Goal: Information Seeking & Learning: Learn about a topic

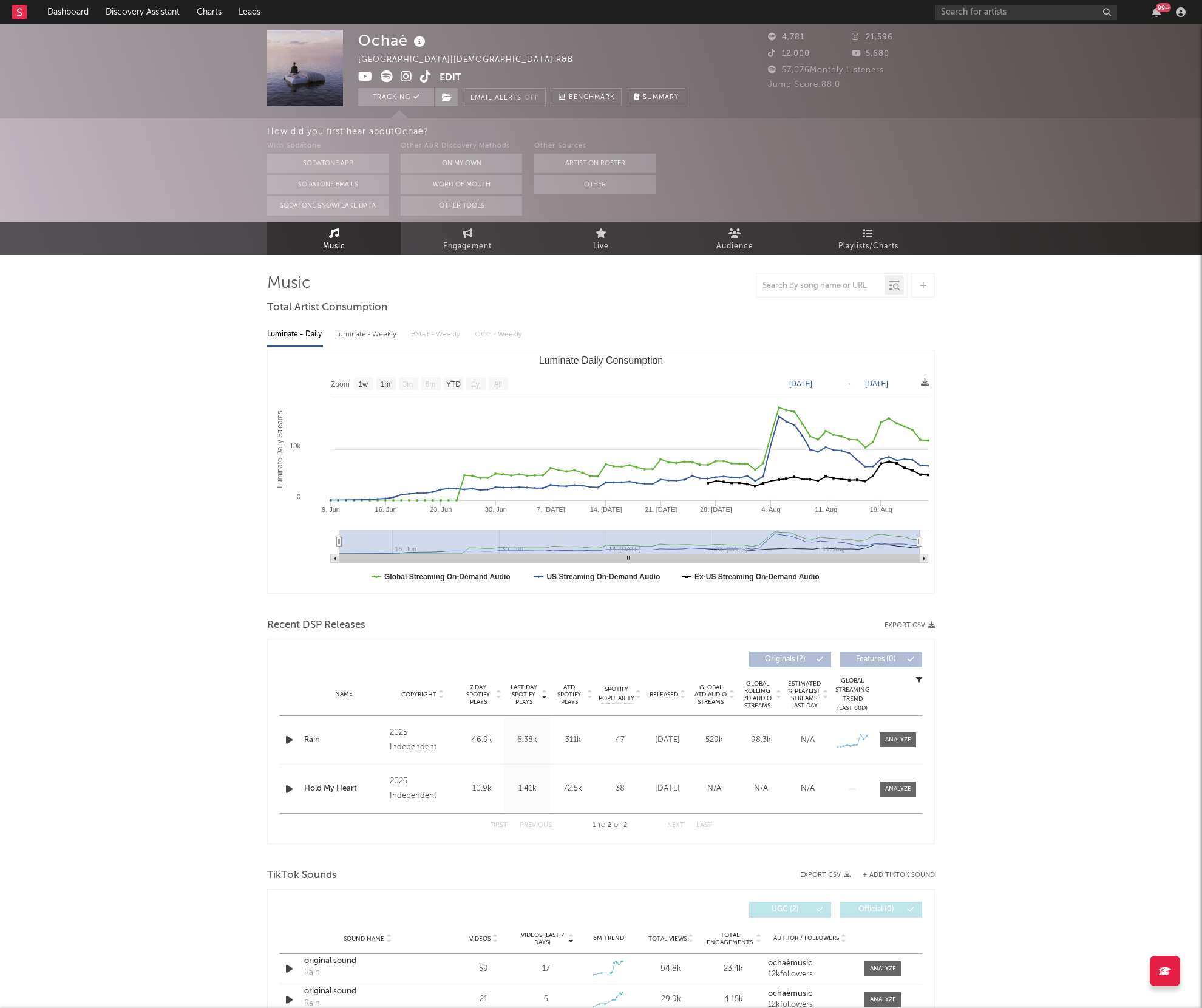
select select "1w"
click at [976, 23] on div "99 +" at bounding box center [1062, 12] width 255 height 24
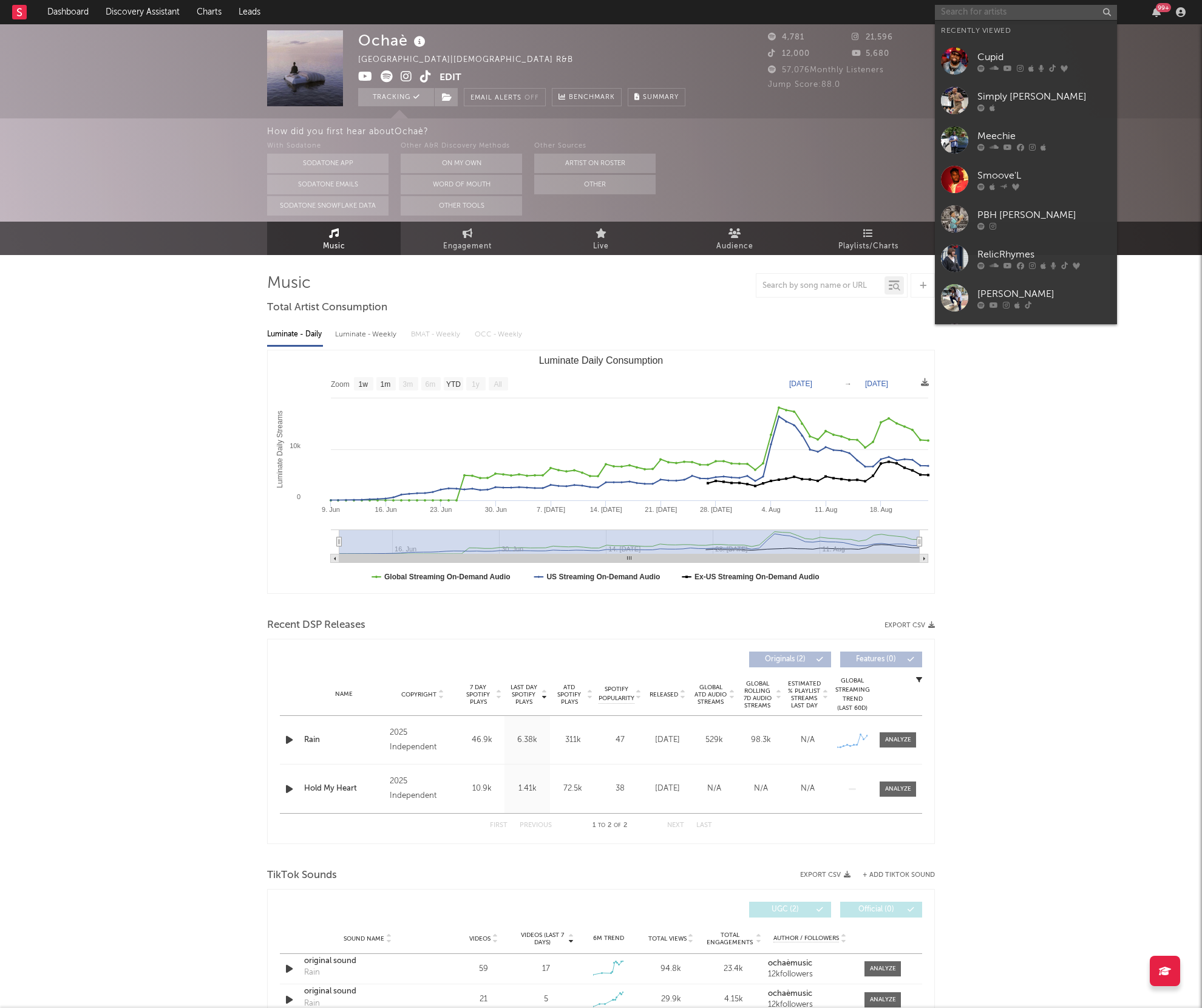
click at [974, 14] on input "text" at bounding box center [1026, 13] width 182 height 16
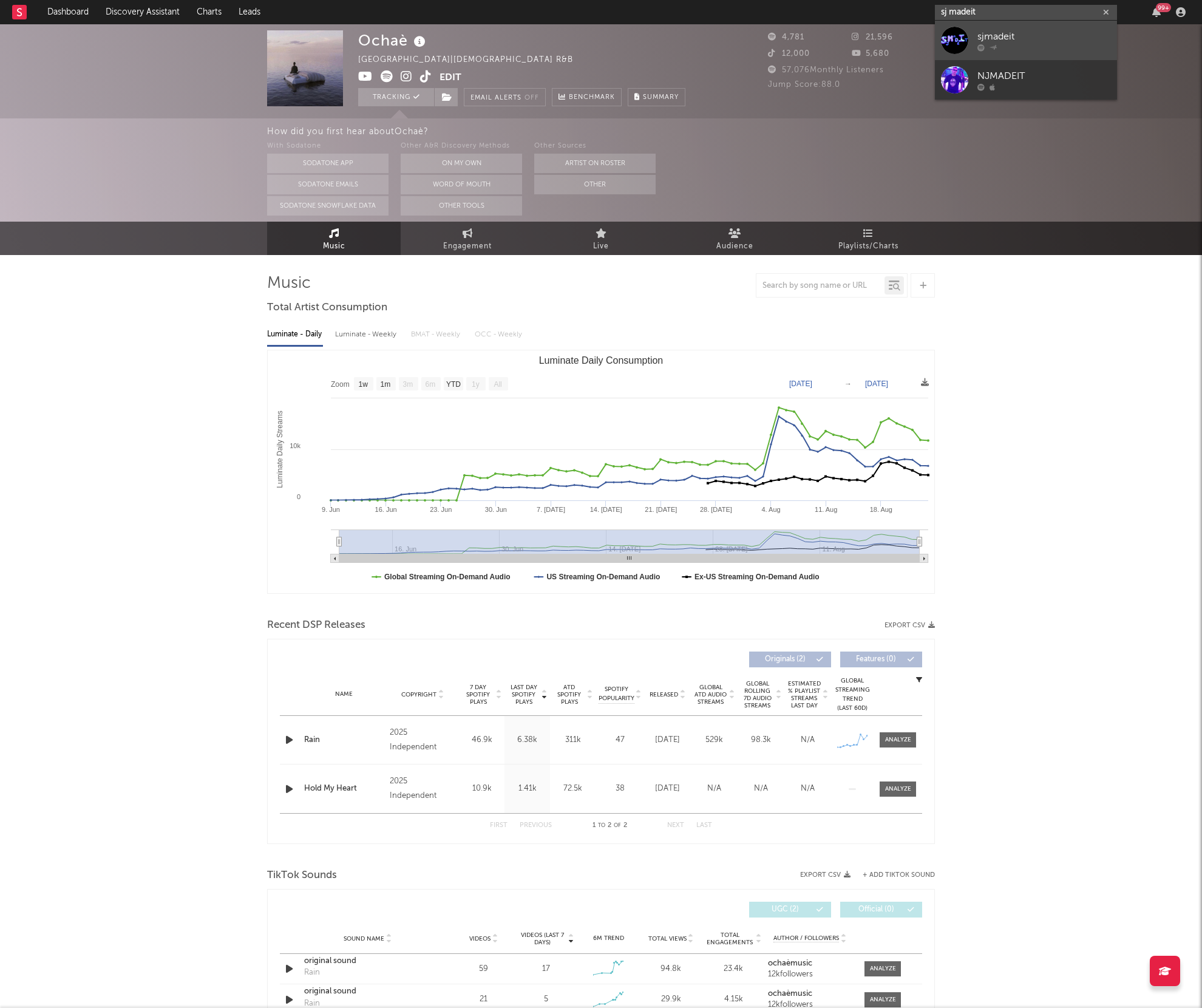
type input "sj madeit"
click at [978, 46] on icon at bounding box center [982, 48] width 8 height 8
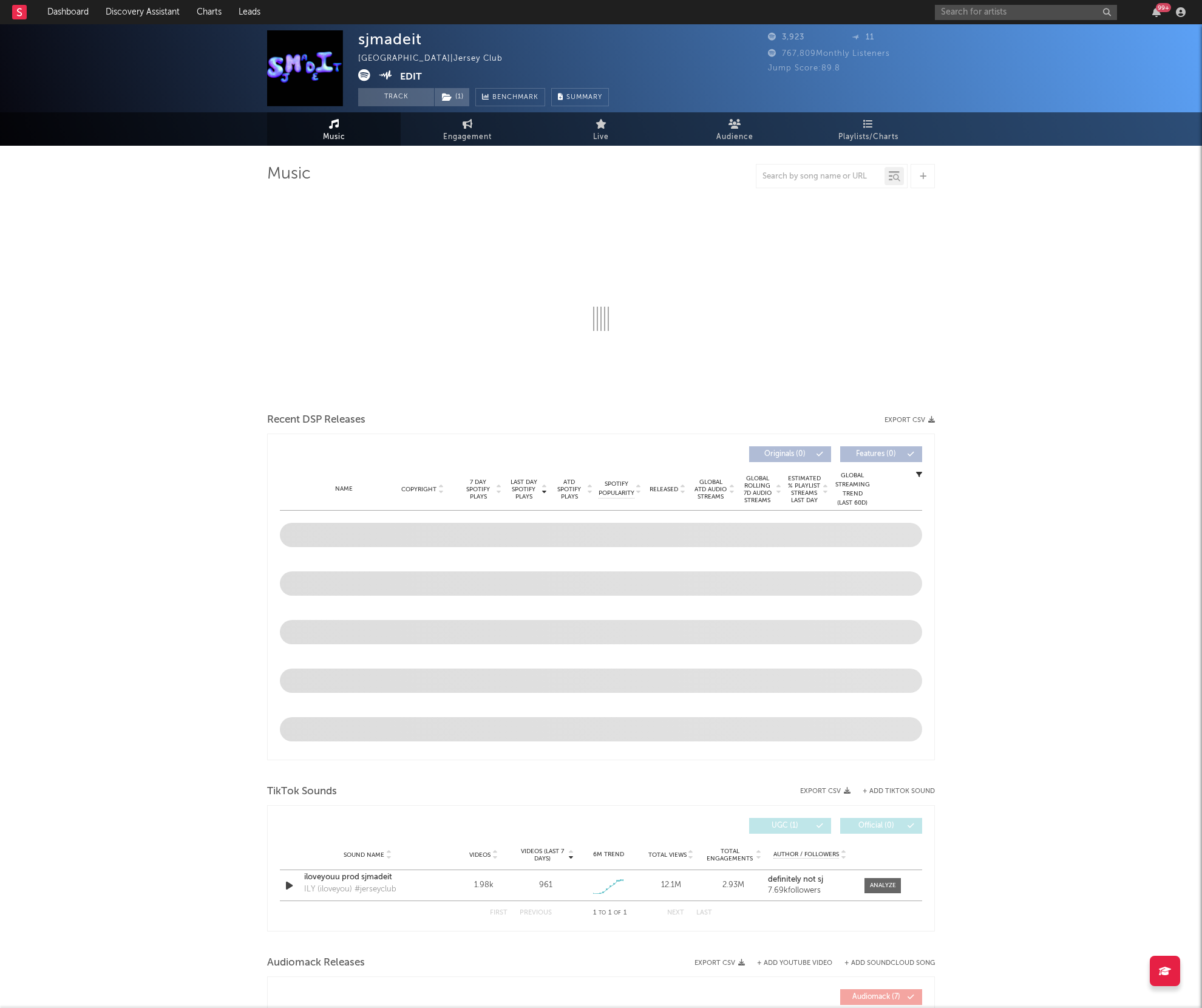
select select "1w"
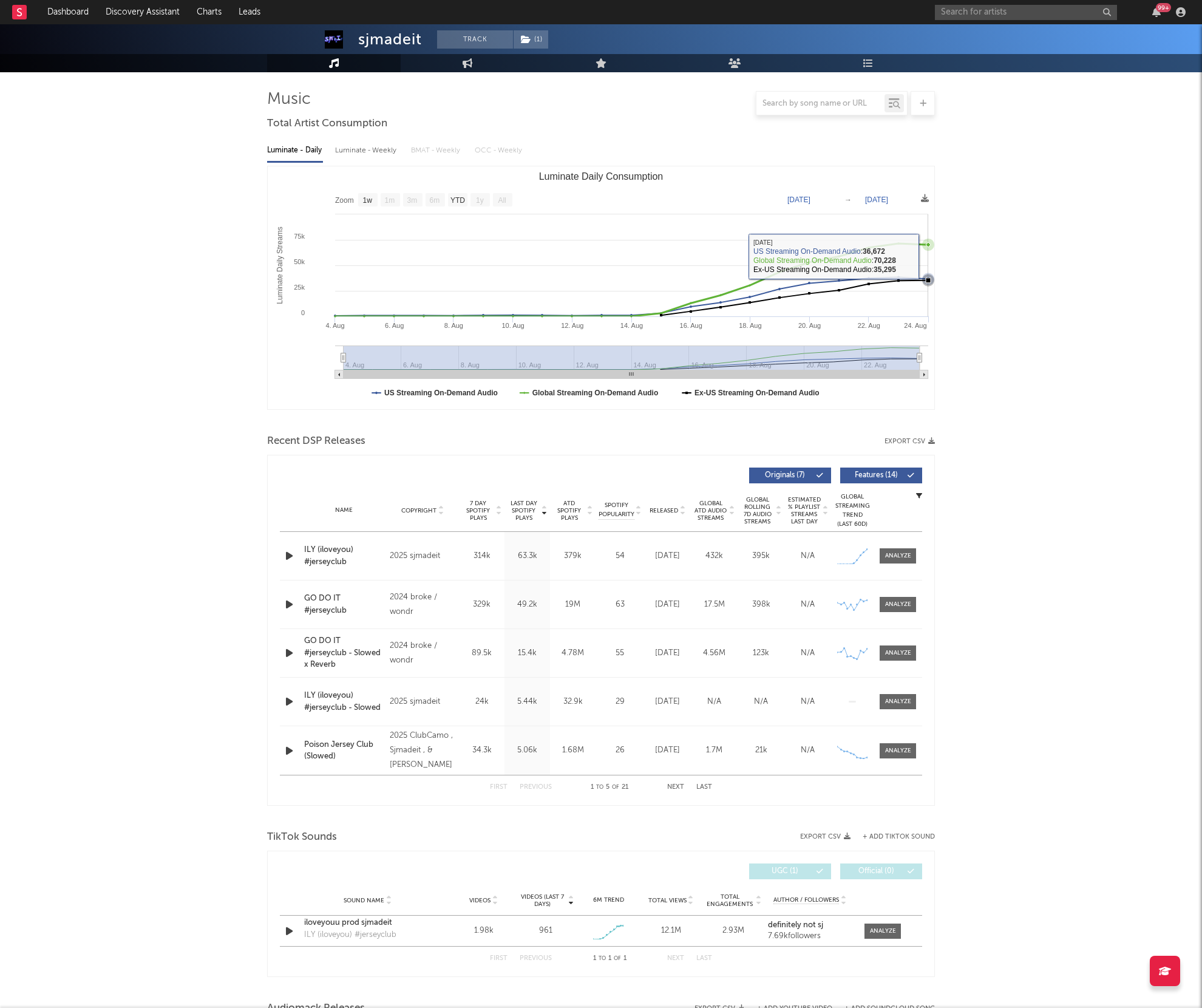
scroll to position [163, 0]
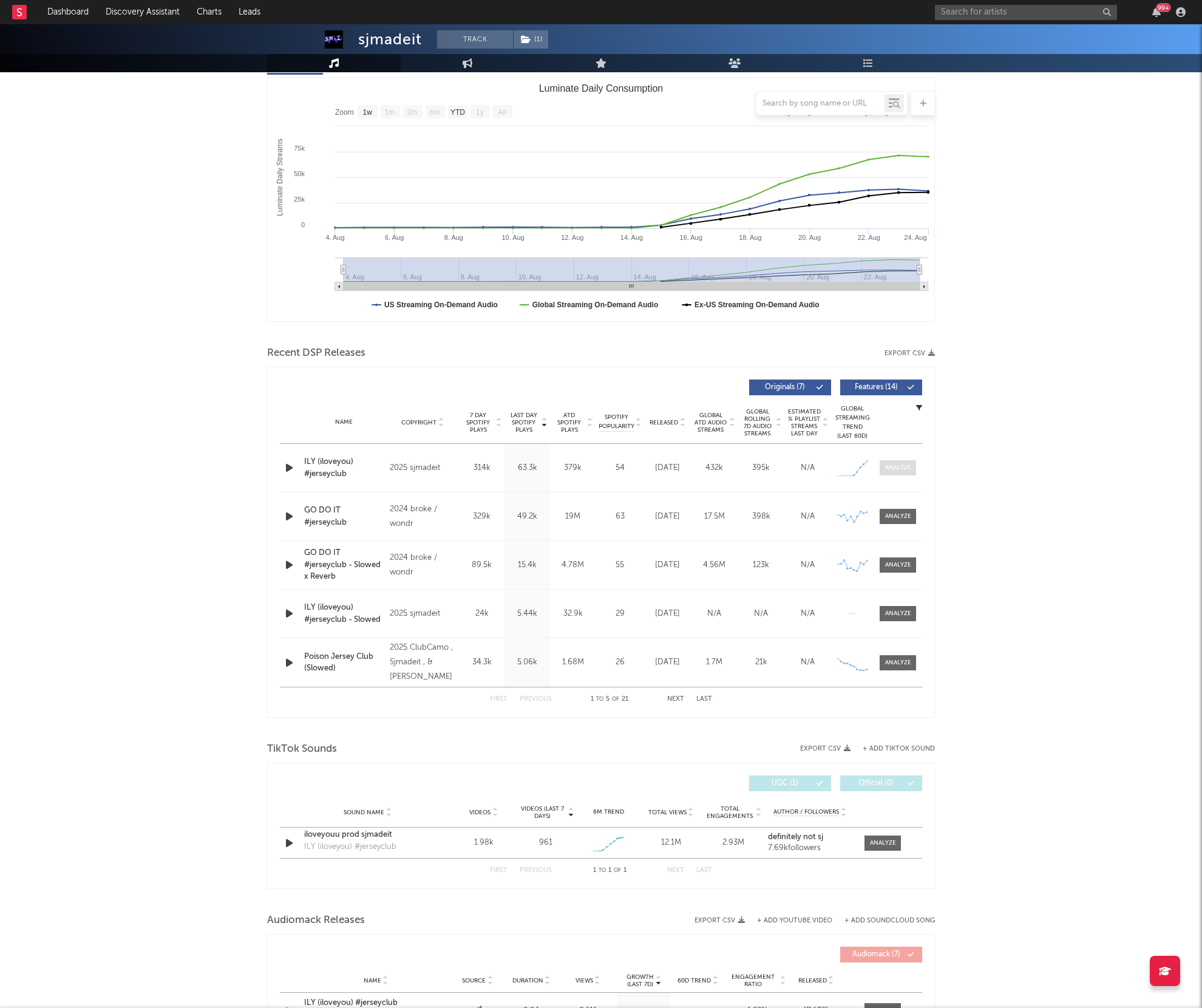
click at [903, 473] on span at bounding box center [898, 468] width 37 height 16
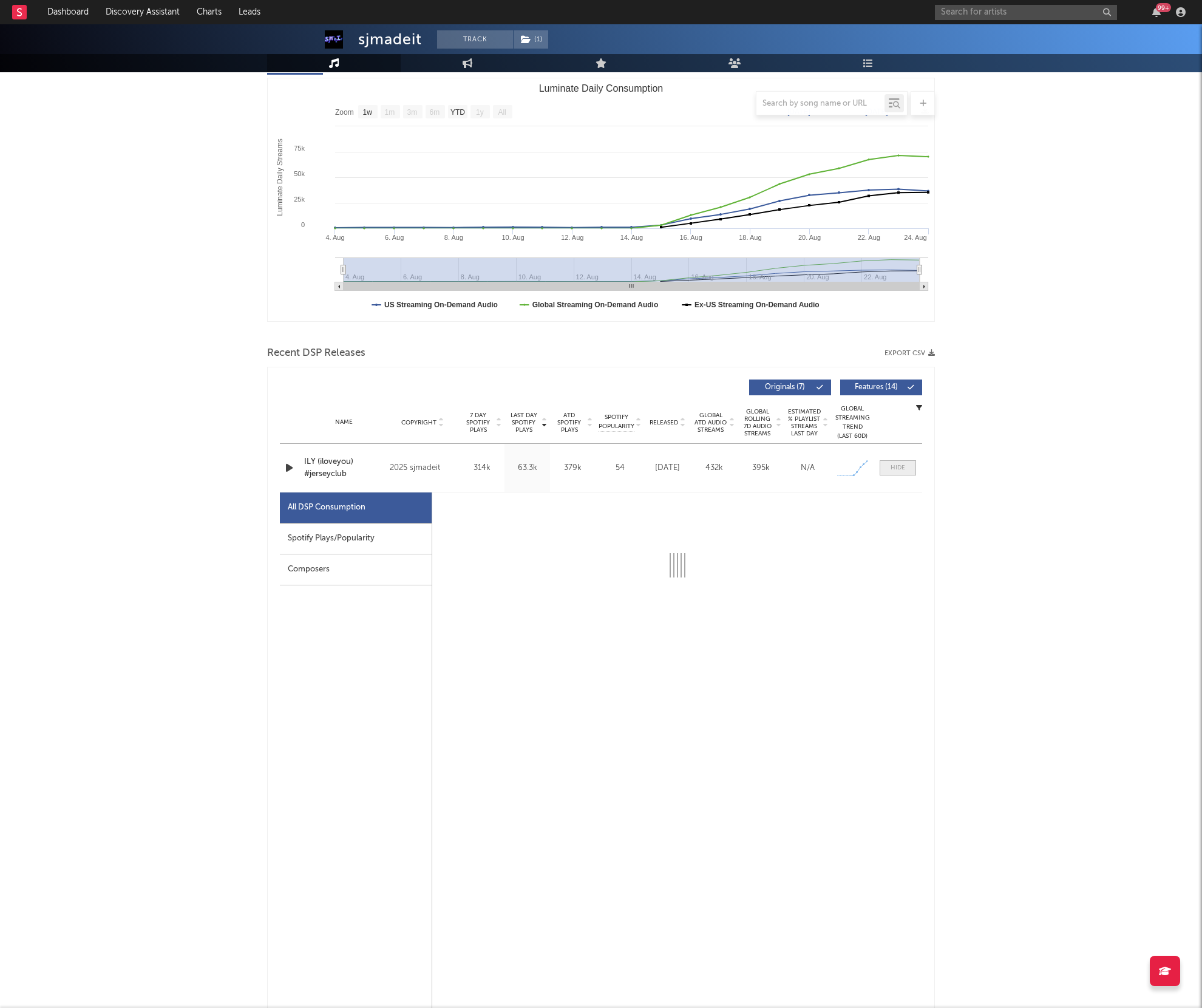
select select "1w"
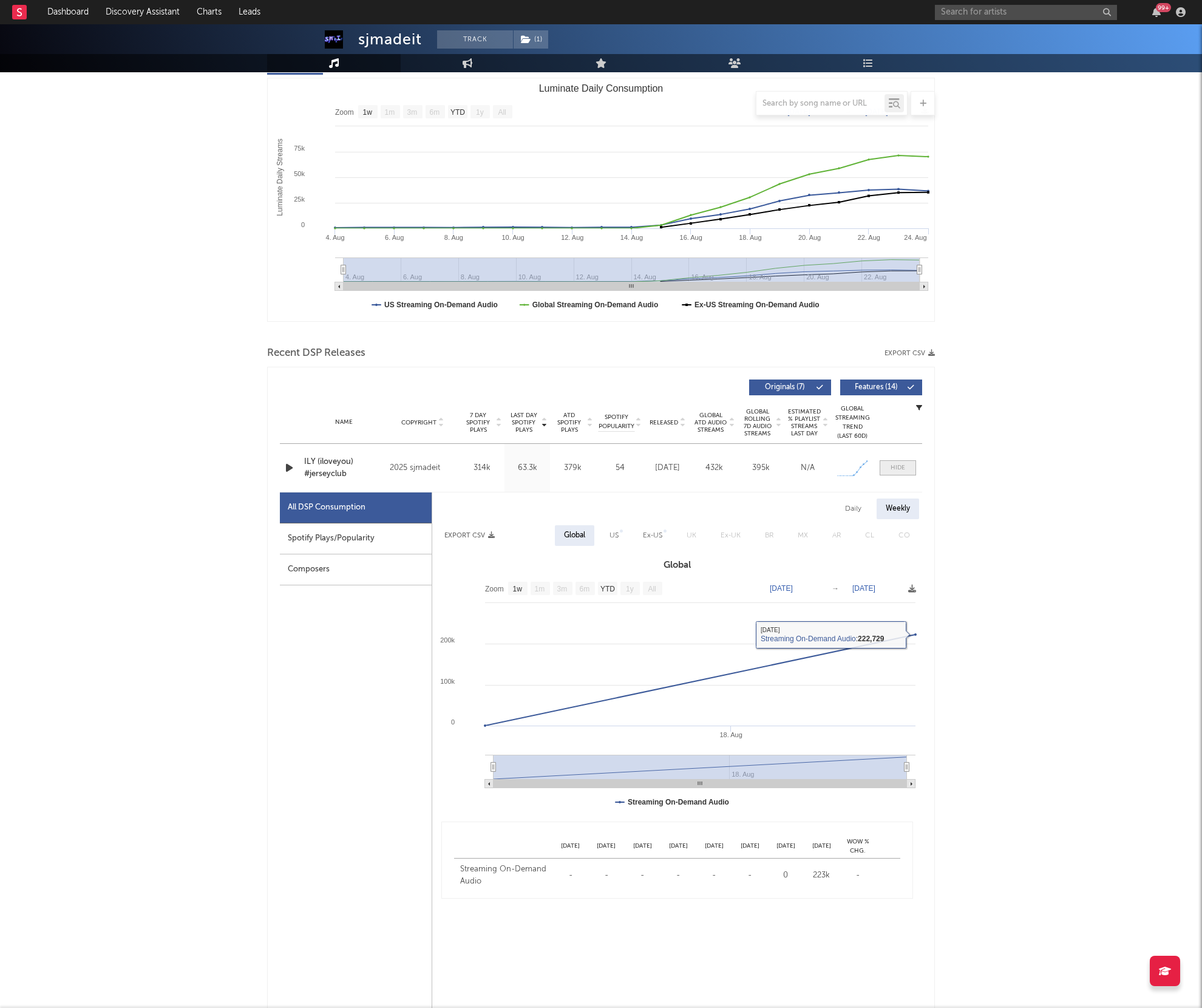
click at [892, 464] on div at bounding box center [897, 467] width 15 height 9
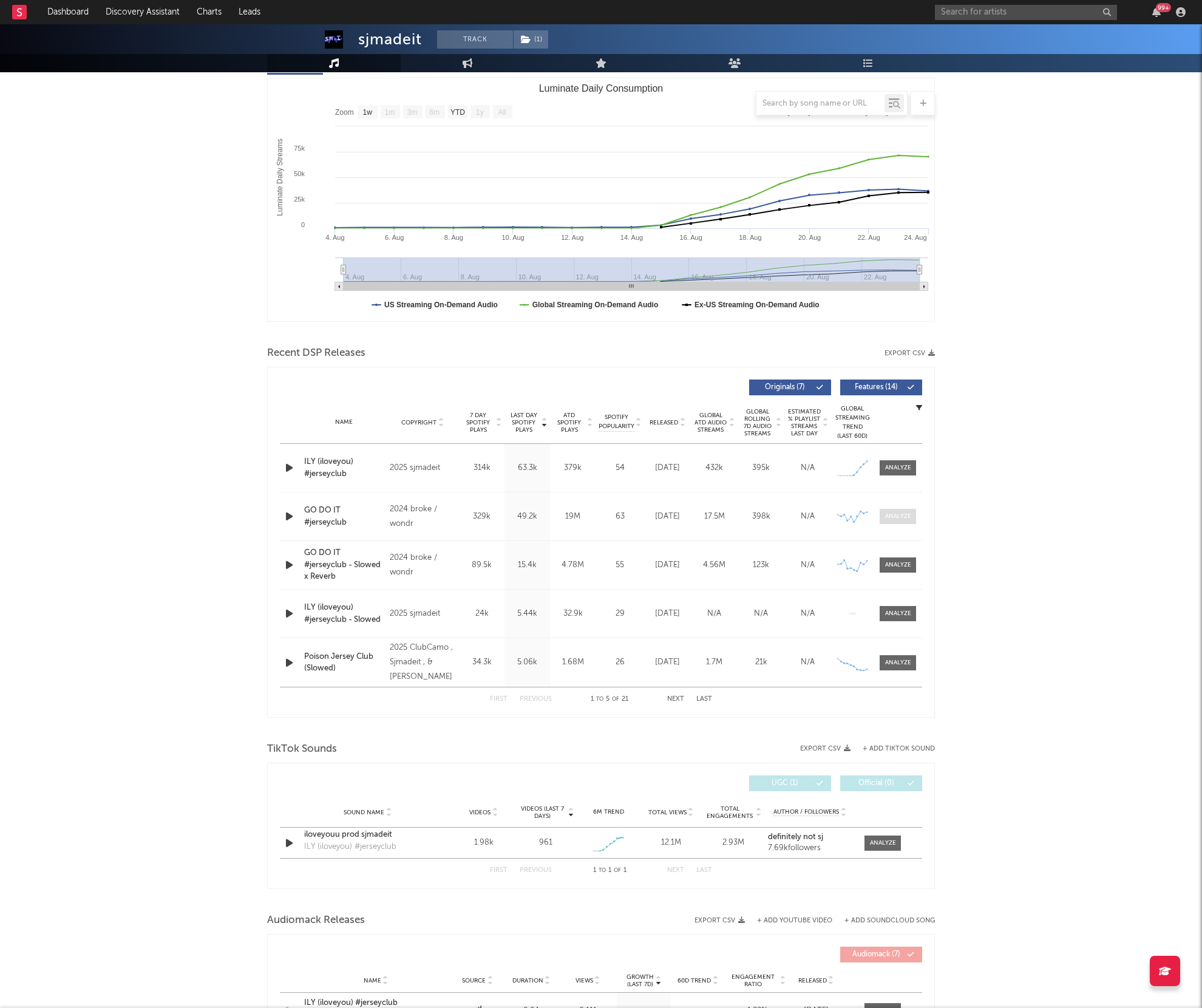
click at [895, 518] on div at bounding box center [897, 516] width 26 height 9
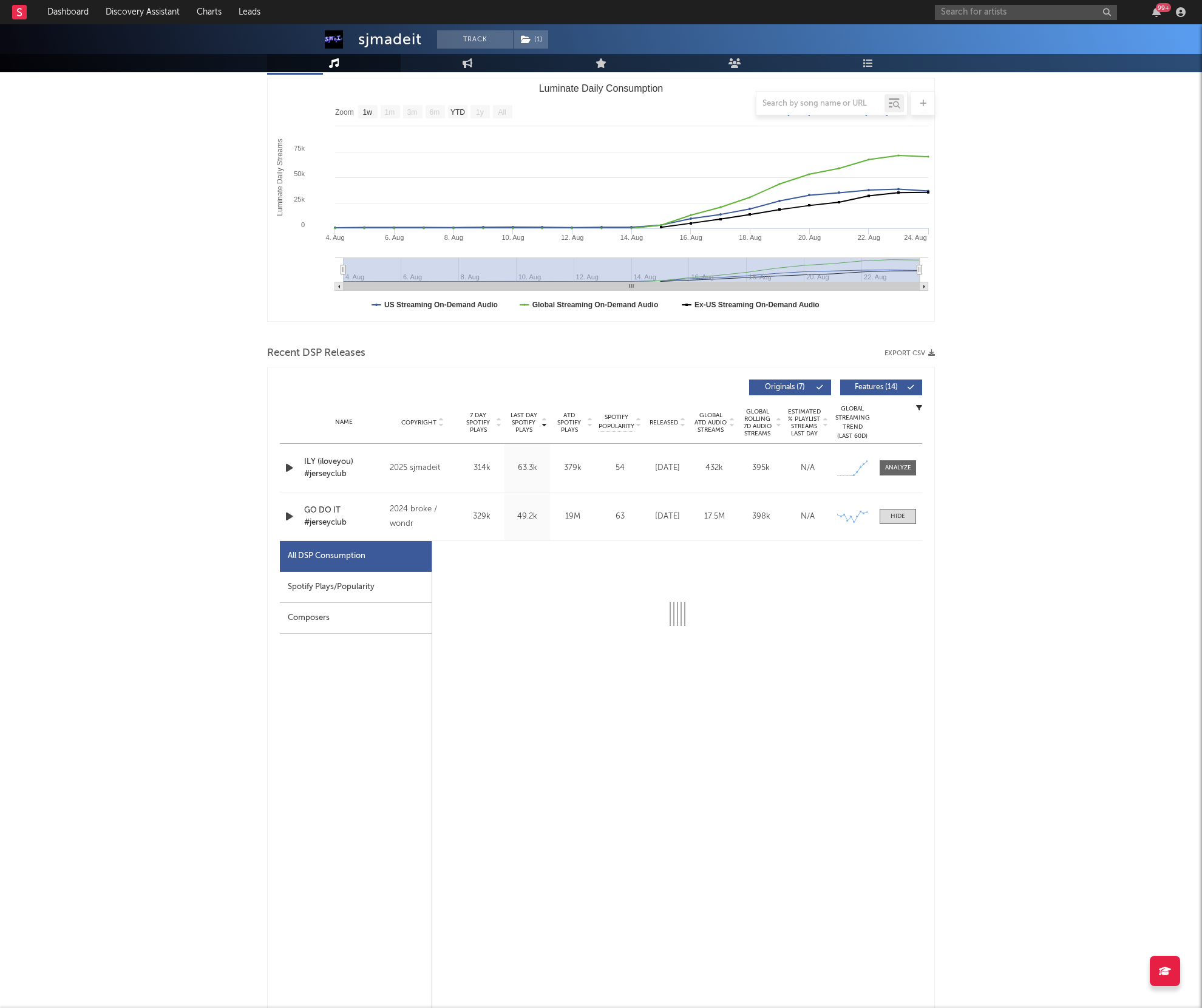
select select "6m"
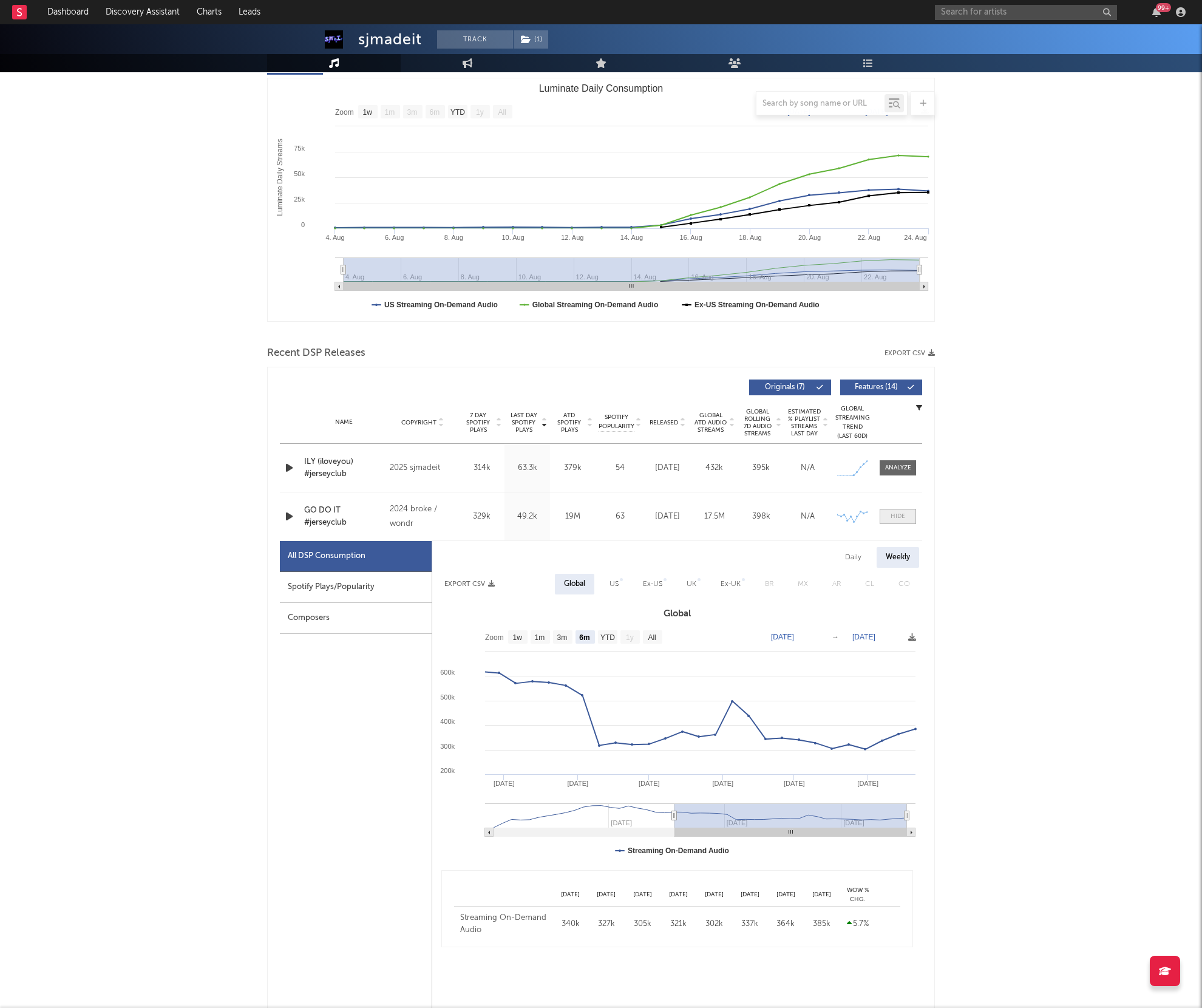
click at [894, 508] on span at bounding box center [898, 516] width 37 height 16
